Goal: Book appointment/travel/reservation

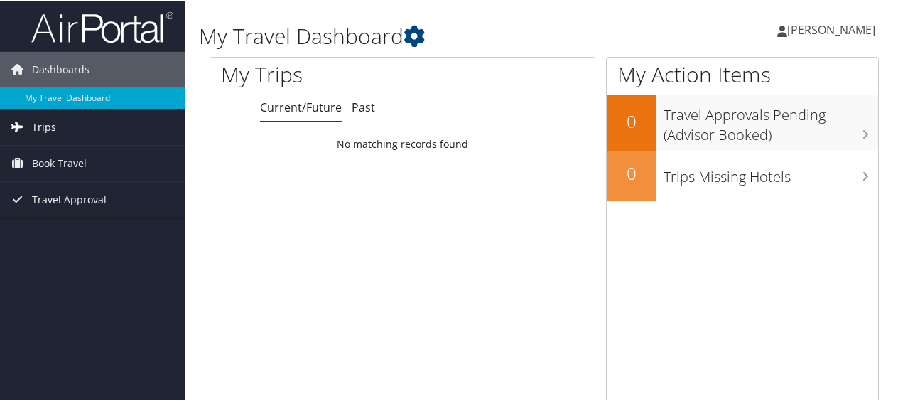
click at [72, 124] on link "Trips" at bounding box center [92, 126] width 185 height 36
click at [80, 229] on span "Book Travel" at bounding box center [59, 226] width 55 height 36
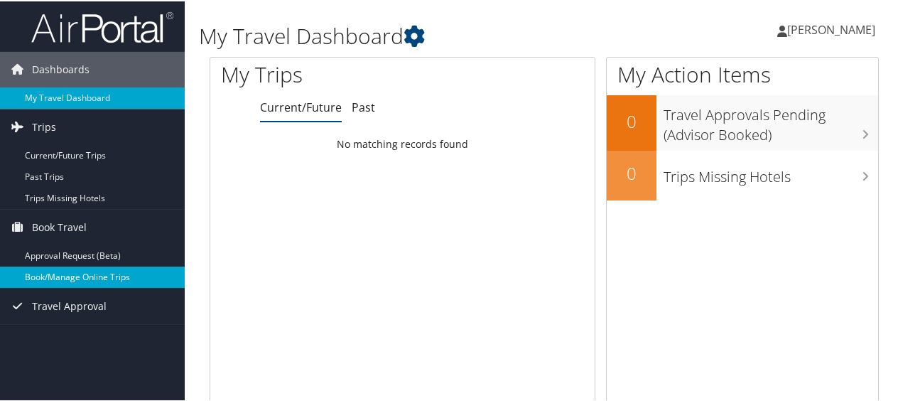
click at [68, 281] on link "Book/Manage Online Trips" at bounding box center [92, 275] width 185 height 21
